Goal: Obtain resource: Download file/media

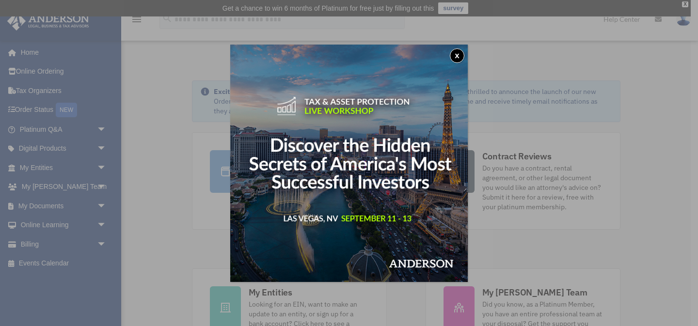
click at [452, 55] on button "x" at bounding box center [457, 55] width 15 height 15
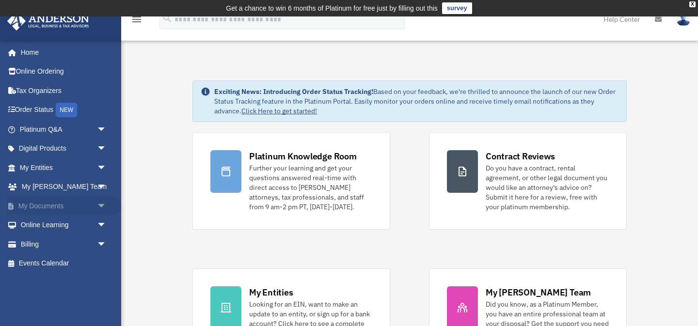
click at [78, 208] on link "My Documents arrow_drop_down" at bounding box center [64, 205] width 114 height 19
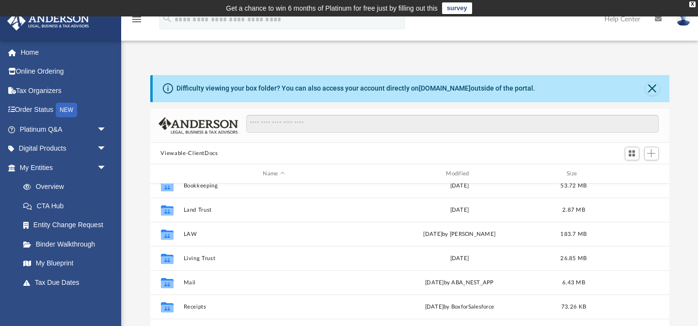
scroll to position [11, 0]
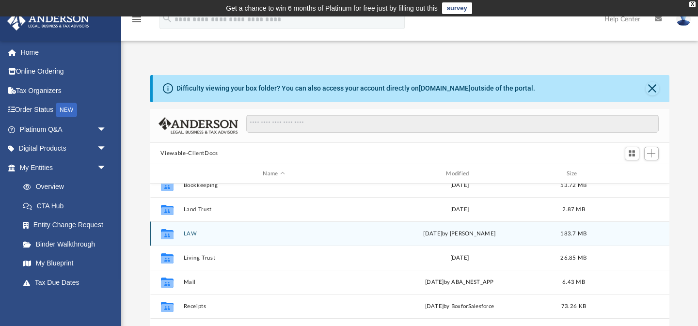
click at [174, 230] on icon "Collaborated Folder" at bounding box center [167, 234] width 16 height 16
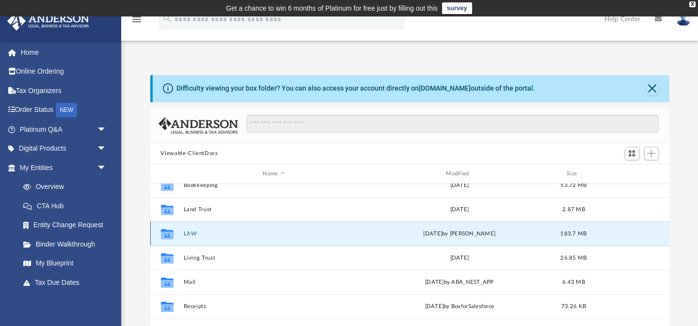
click at [167, 232] on icon "grid" at bounding box center [166, 236] width 13 height 8
click at [166, 235] on icon "grid" at bounding box center [166, 236] width 13 height 8
click at [166, 238] on icon "grid" at bounding box center [166, 236] width 13 height 8
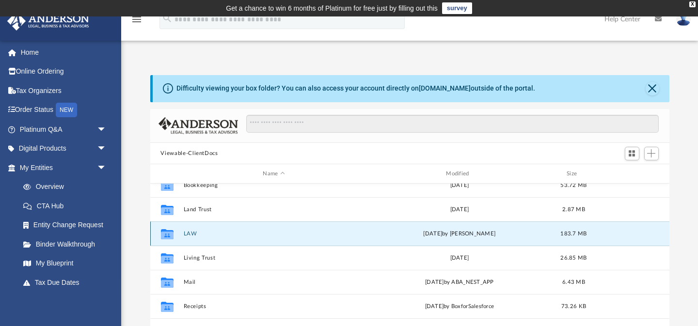
click at [162, 237] on icon "grid" at bounding box center [166, 236] width 13 height 8
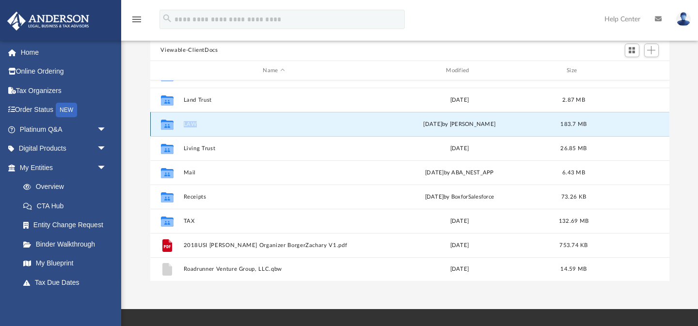
scroll to position [128, 0]
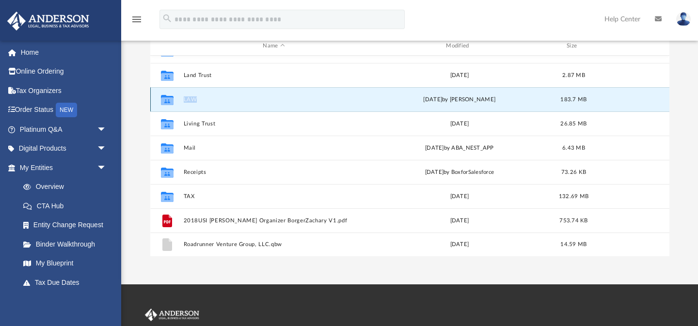
click at [186, 99] on button "LAW" at bounding box center [273, 99] width 181 height 6
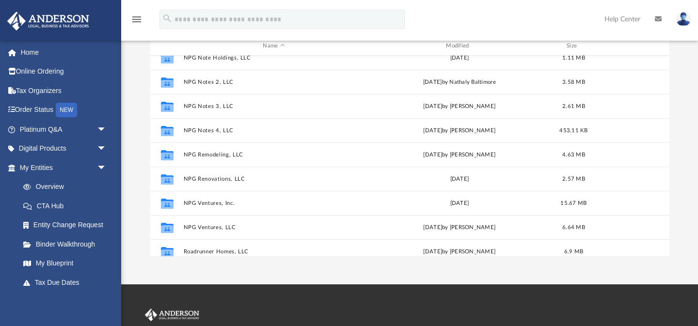
scroll to position [557, 0]
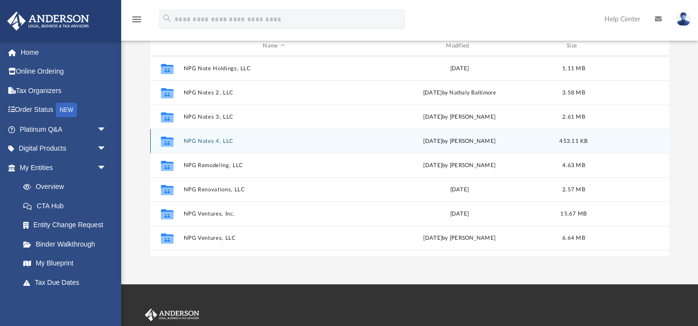
click at [208, 139] on button "NPG Notes 4, LLC" at bounding box center [273, 141] width 181 height 6
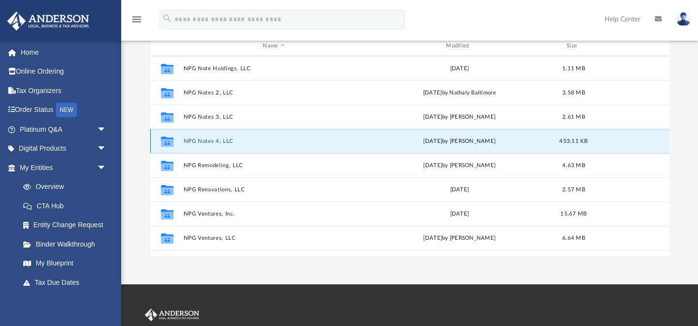
scroll to position [0, 0]
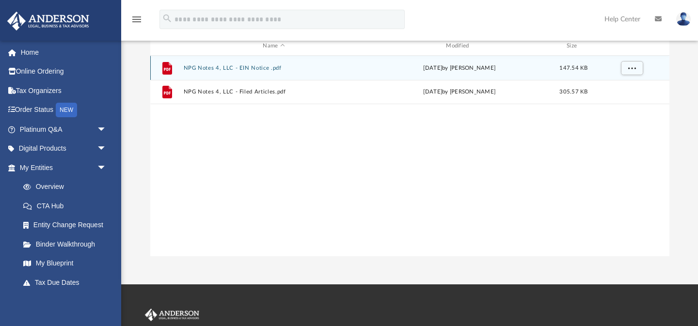
click at [232, 67] on button "NPG Notes 4, LLC - EIN Notice .pdf" at bounding box center [273, 68] width 181 height 6
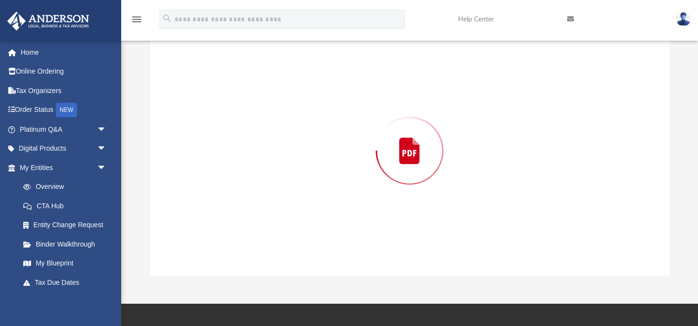
click at [232, 67] on div "Preview" at bounding box center [409, 151] width 519 height 250
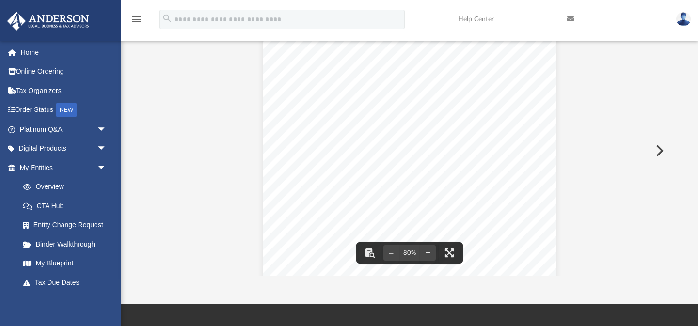
scroll to position [0, 0]
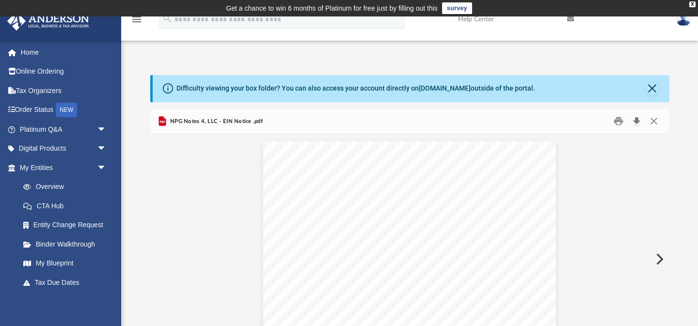
click at [634, 122] on button "Download" at bounding box center [636, 121] width 17 height 15
click at [653, 120] on button "Close" at bounding box center [653, 121] width 17 height 15
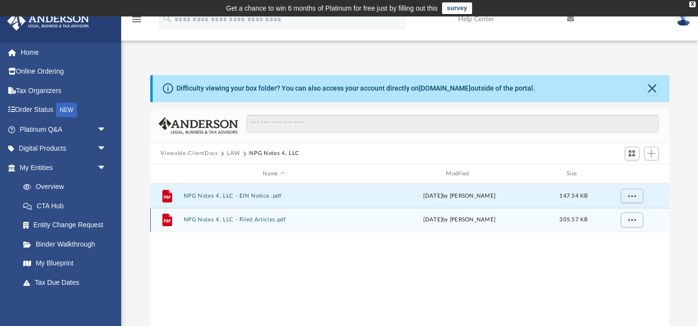
click at [219, 217] on button "NPG Notes 4, LLC - Filed Articles.pdf" at bounding box center [273, 220] width 181 height 6
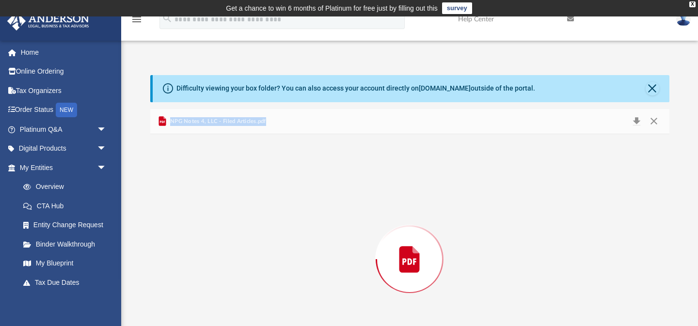
scroll to position [58, 0]
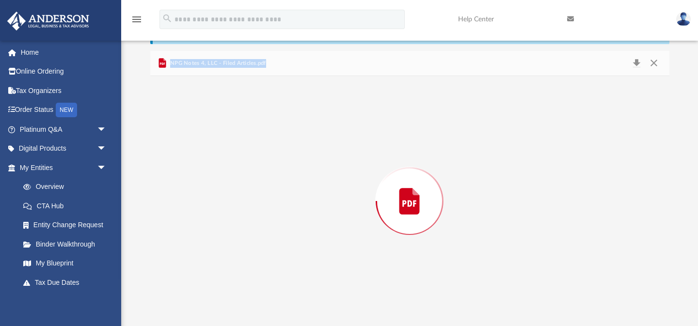
click at [219, 217] on div "Preview" at bounding box center [409, 201] width 519 height 250
click at [636, 63] on button "Download" at bounding box center [636, 63] width 17 height 15
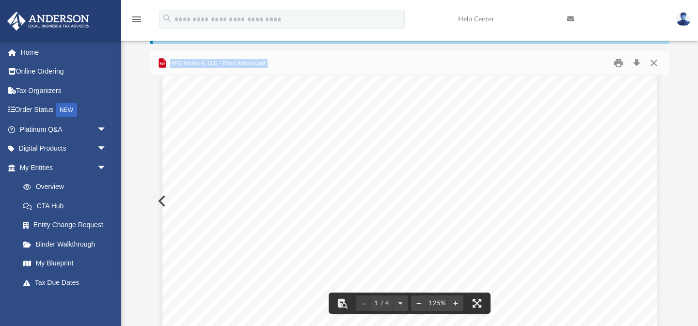
click at [283, 204] on div "Page 1" at bounding box center [409, 311] width 495 height 640
drag, startPoint x: 262, startPoint y: 208, endPoint x: 308, endPoint y: 208, distance: 46.1
click at [308, 208] on div "Page 1" at bounding box center [409, 311] width 495 height 640
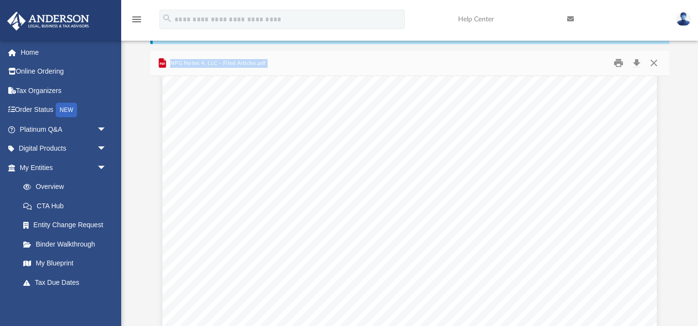
click at [679, 28] on link at bounding box center [683, 19] width 29 height 43
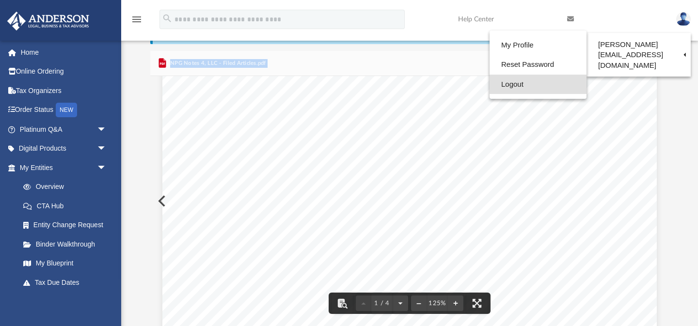
click at [516, 85] on link "Logout" at bounding box center [538, 85] width 97 height 20
